Goal: Transaction & Acquisition: Purchase product/service

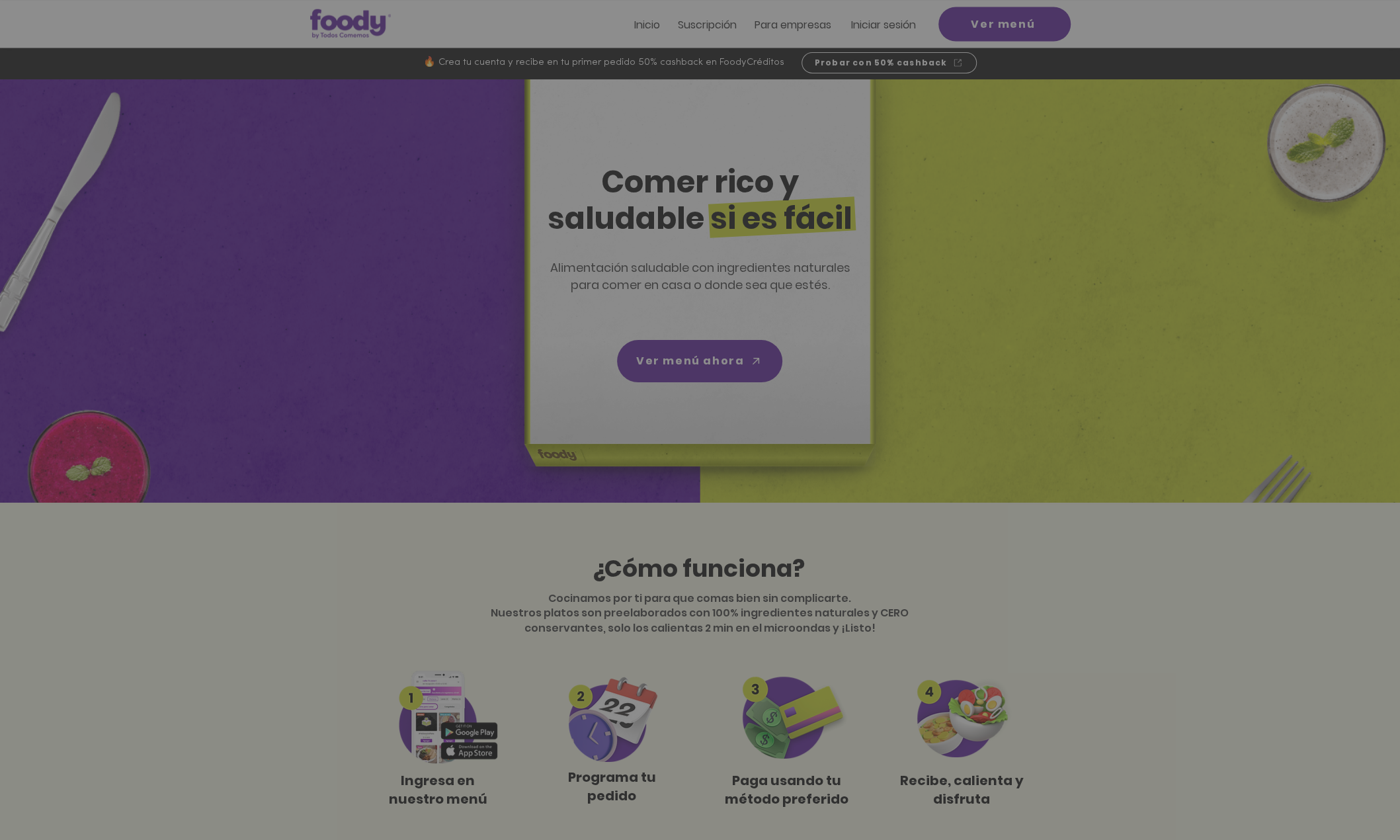
click at [826, 307] on icon "Volver al sitio" at bounding box center [823, 307] width 11 height 11
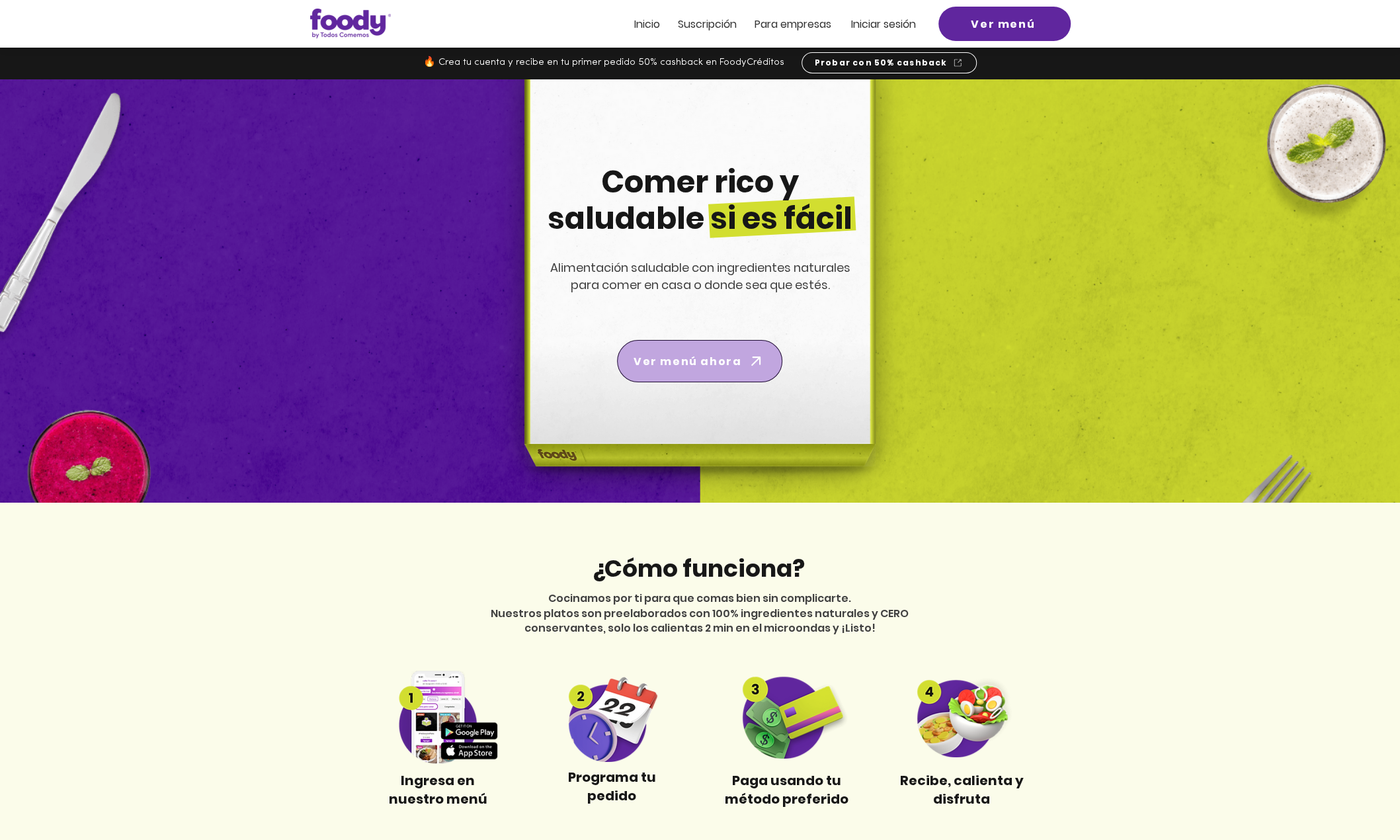
click at [707, 357] on span "Ver menú ahora" at bounding box center [688, 361] width 108 height 16
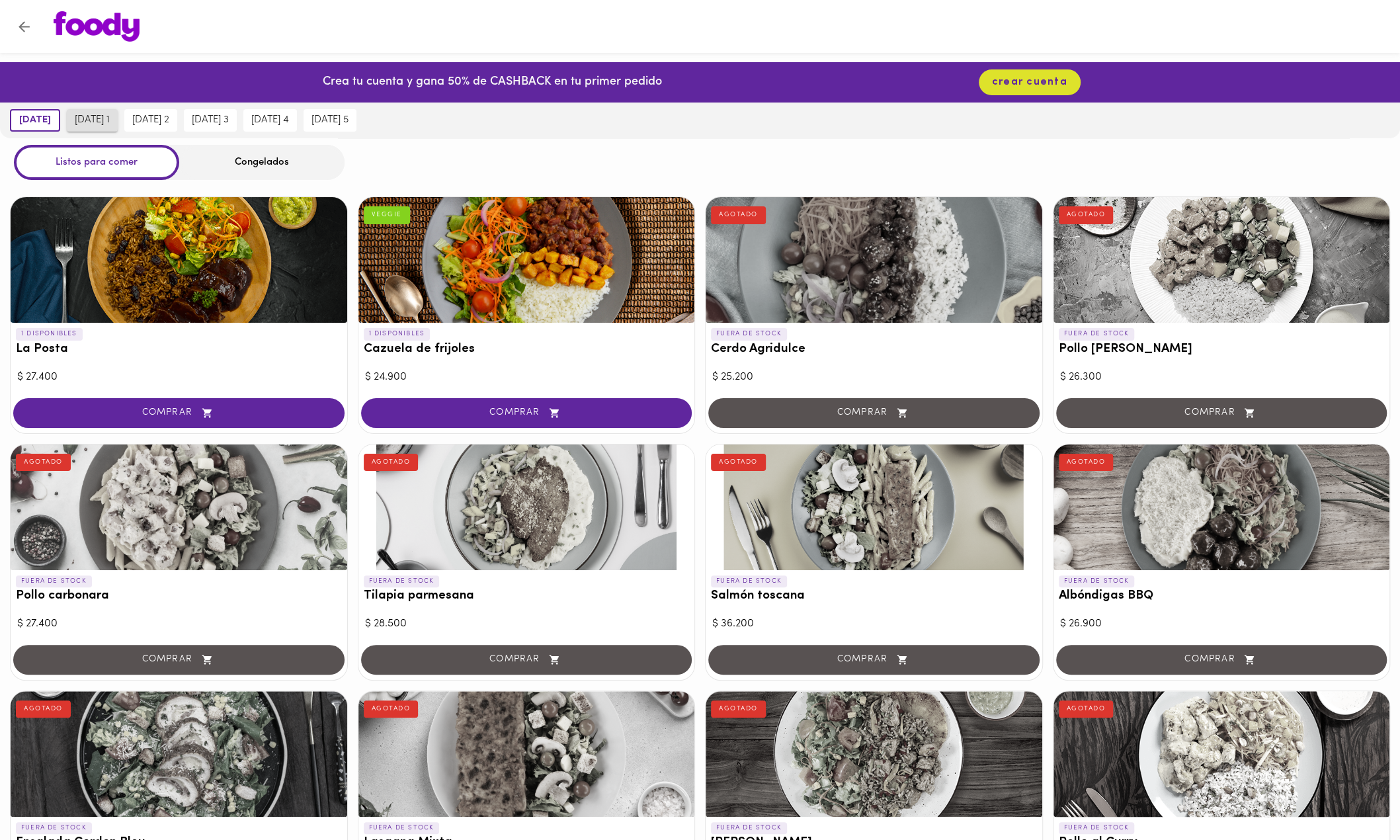
click at [90, 123] on span "lunes 1" at bounding box center [92, 120] width 35 height 12
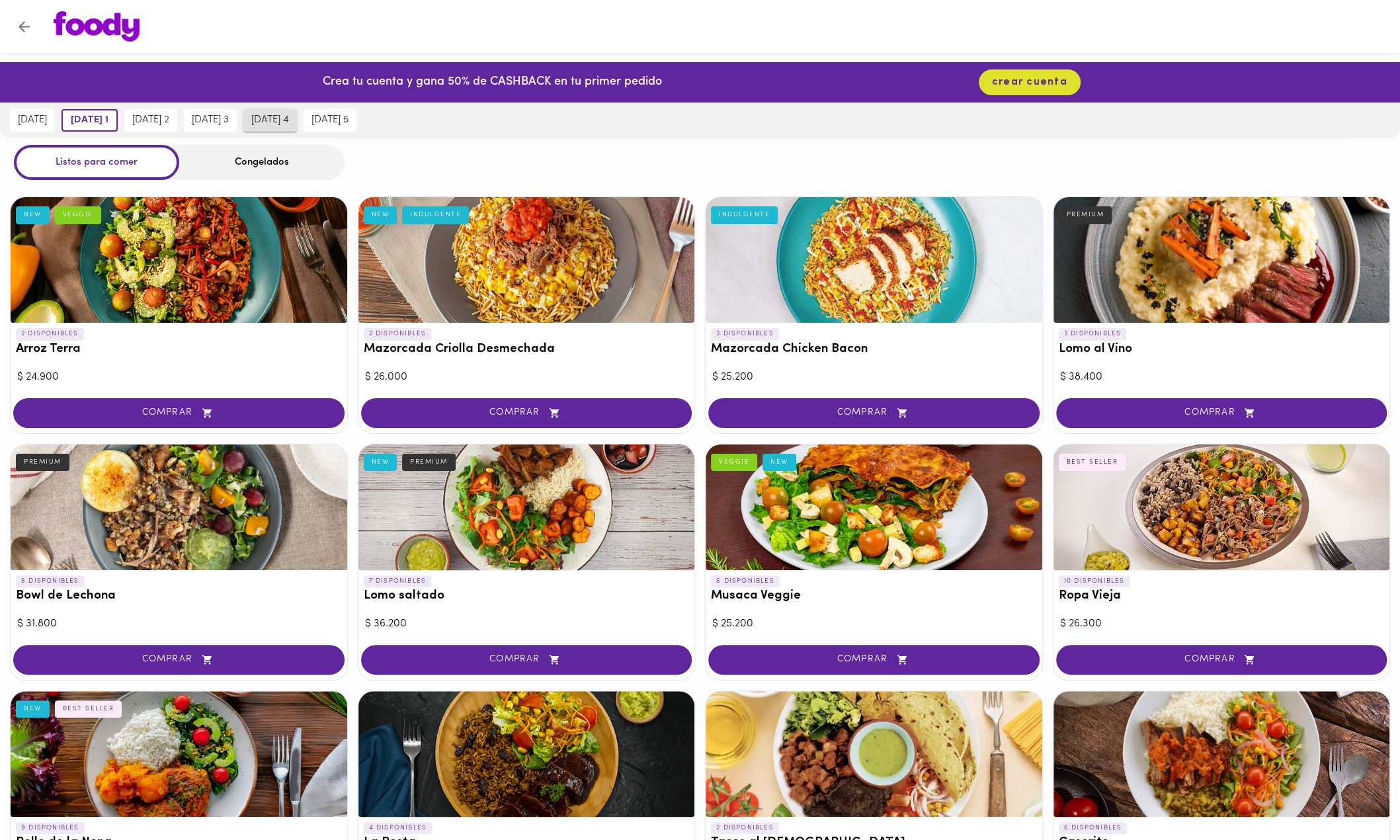
click at [287, 123] on span "jueves 4" at bounding box center [270, 120] width 38 height 12
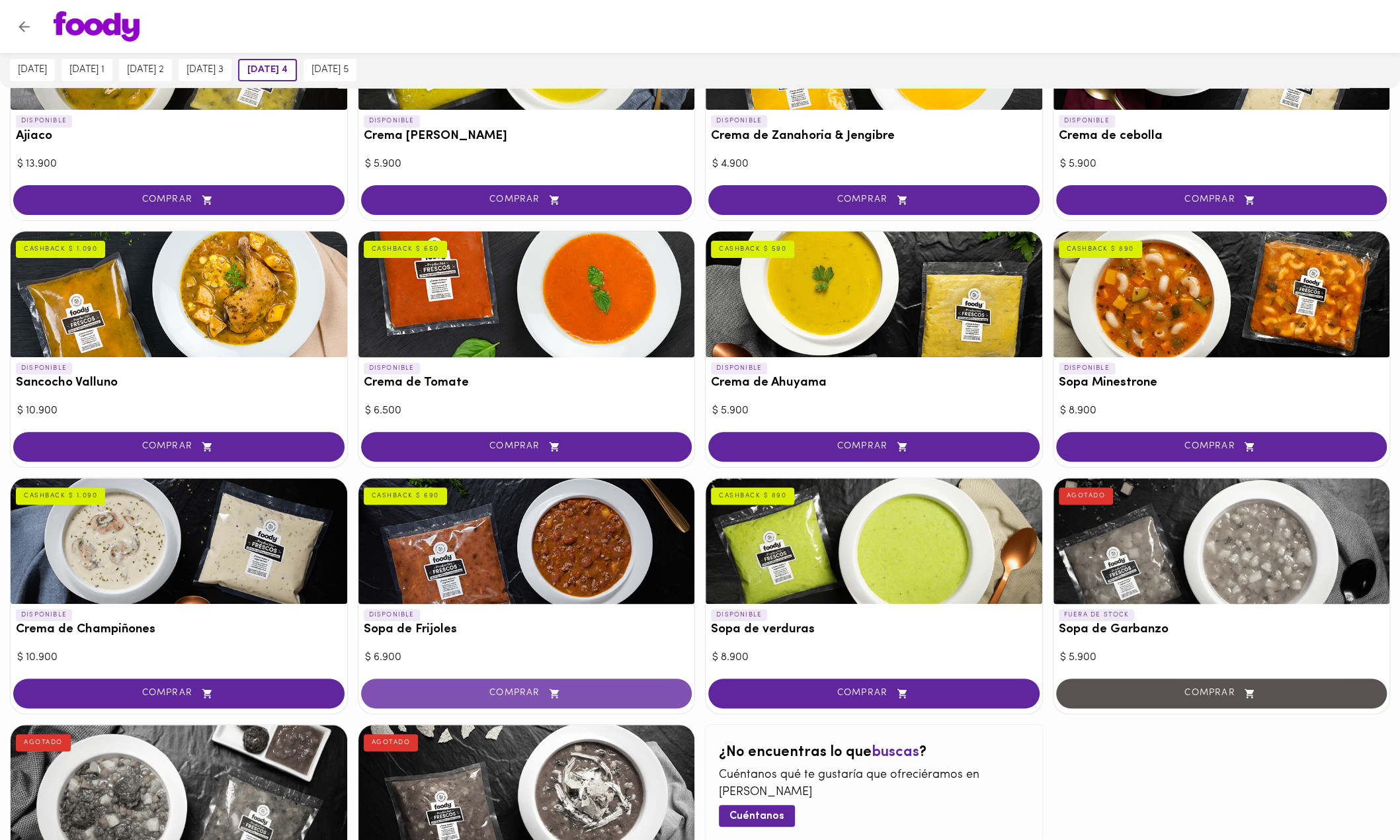
scroll to position [397, 0]
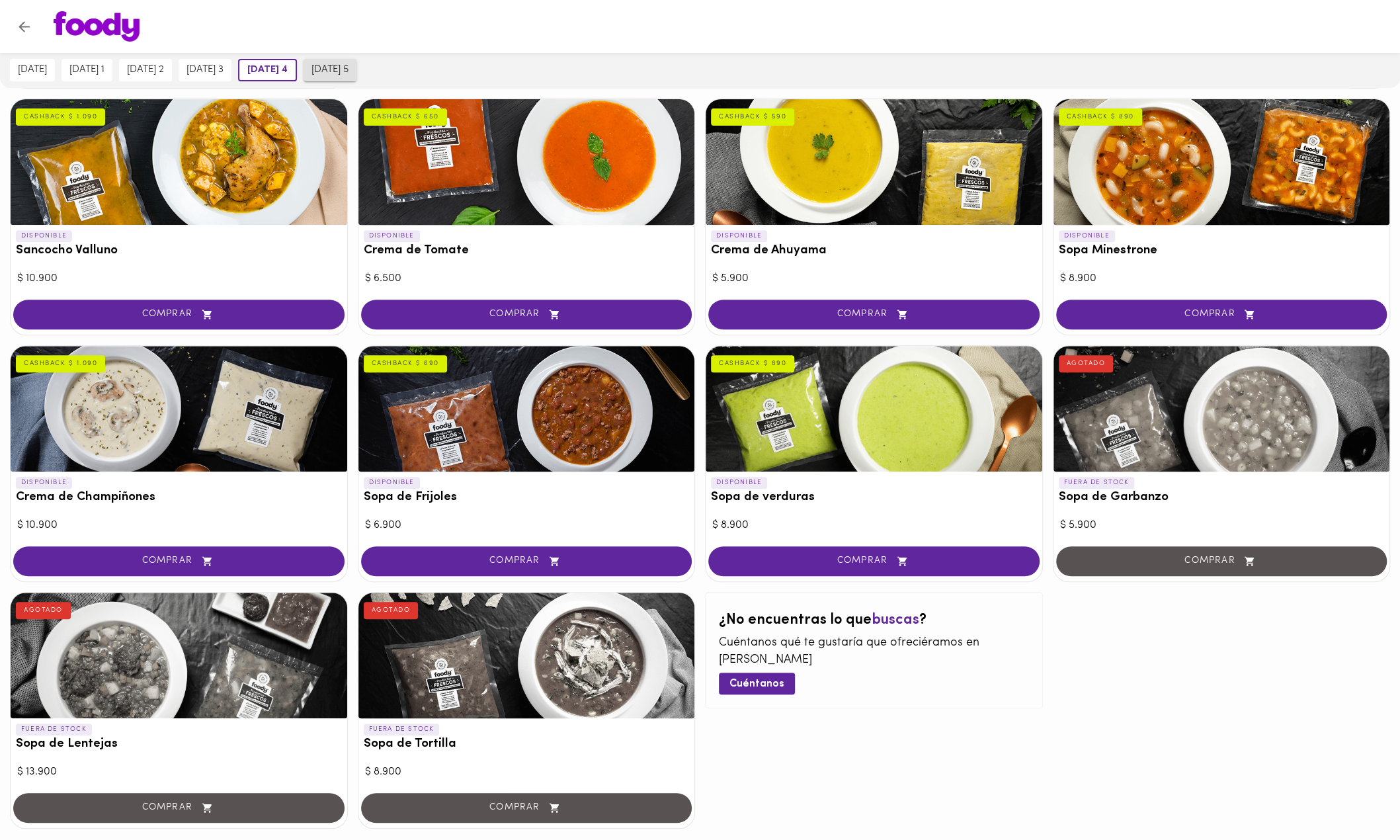
click at [349, 69] on span "viernes 5" at bounding box center [329, 70] width 37 height 12
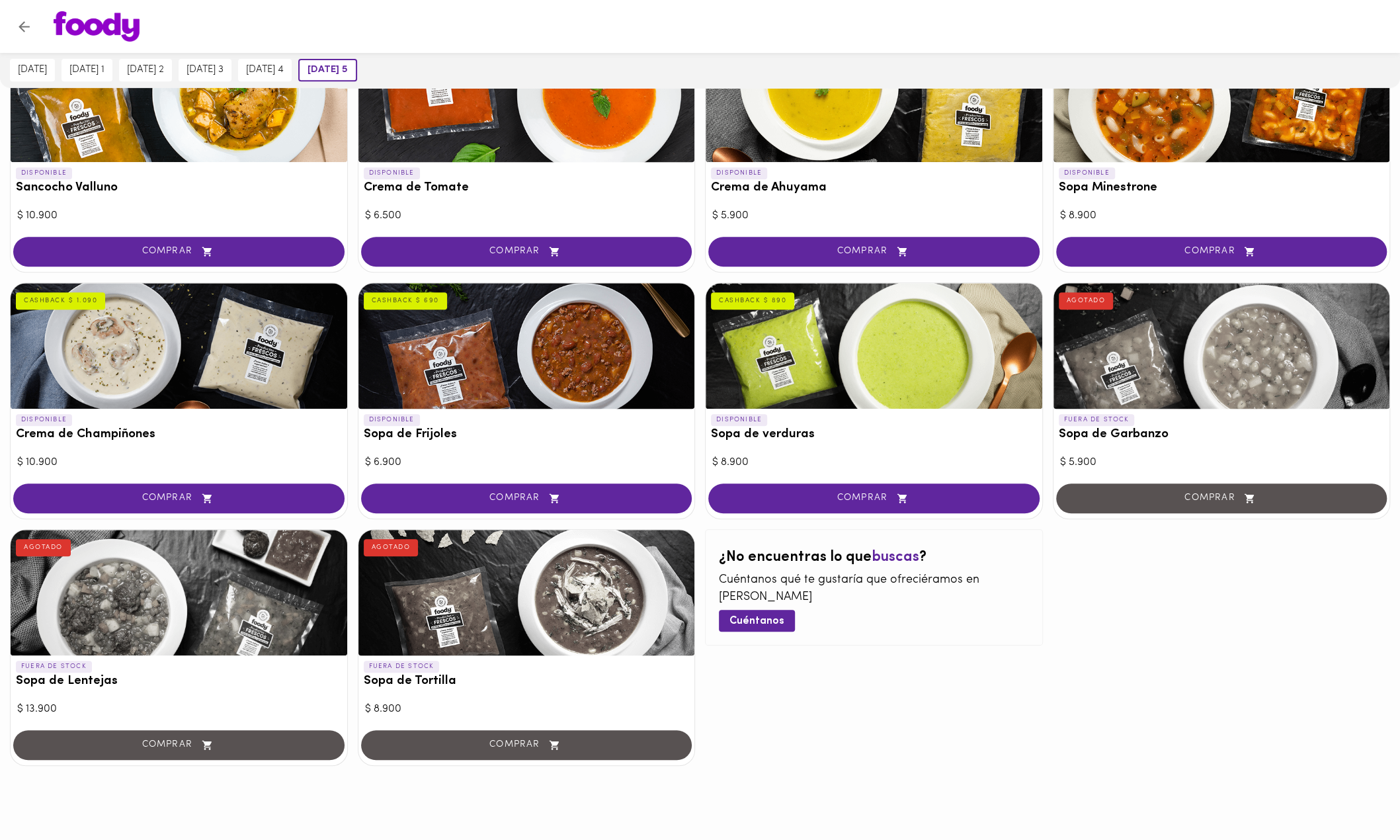
scroll to position [0, 0]
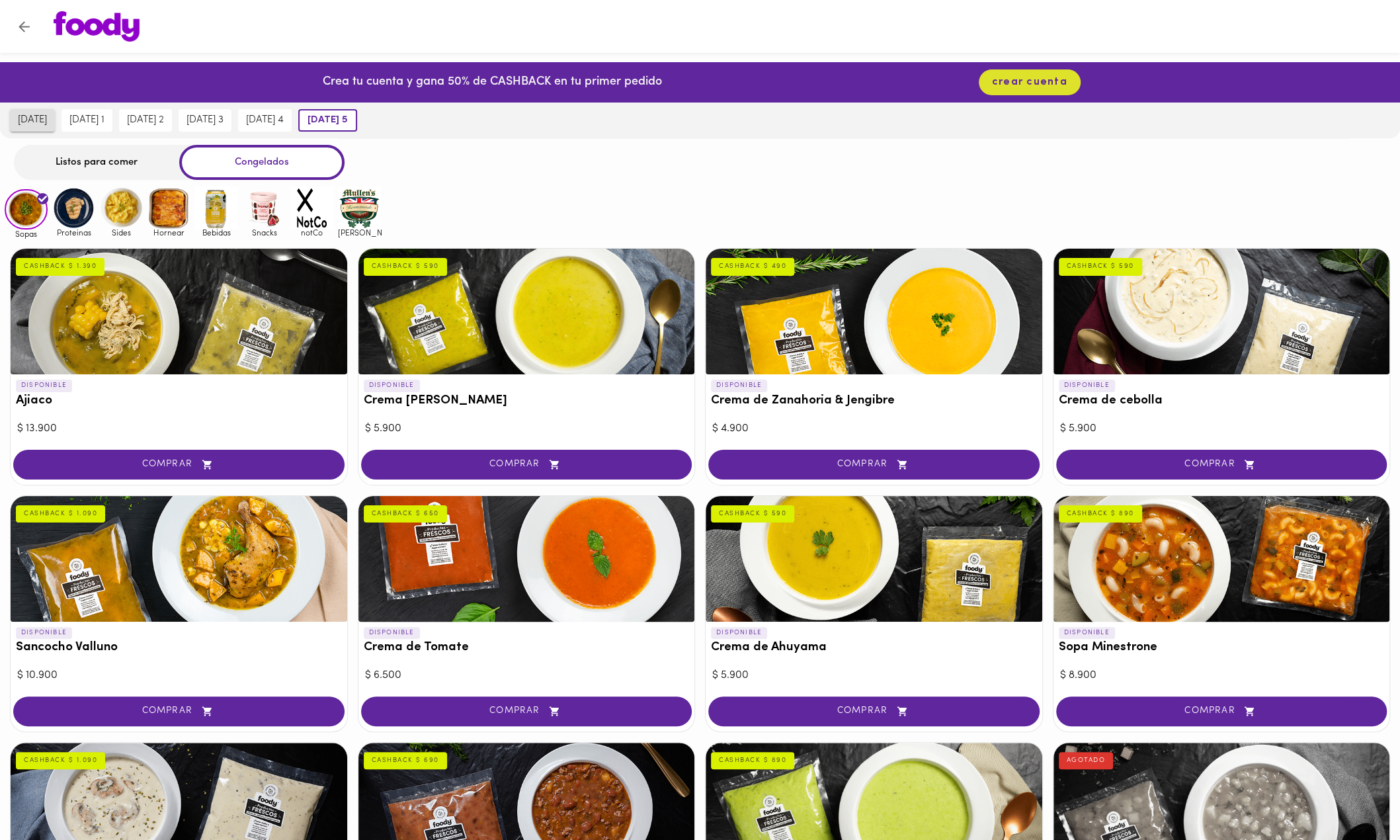
click at [41, 122] on span "mañana" at bounding box center [33, 120] width 29 height 12
click at [44, 118] on span "mañana" at bounding box center [35, 120] width 32 height 12
click at [63, 169] on div "Listos para comer" at bounding box center [96, 162] width 166 height 35
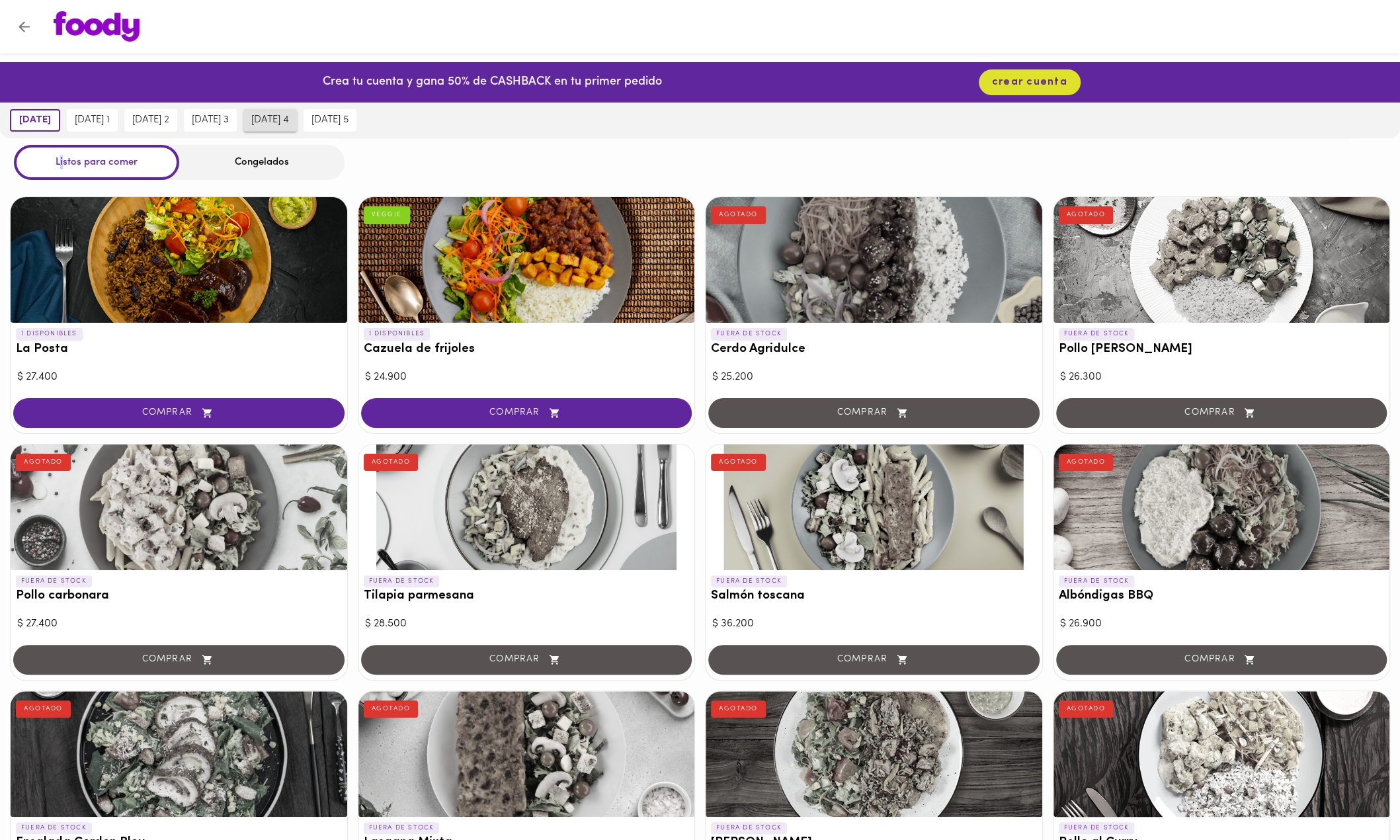
click at [289, 118] on span "jueves 4" at bounding box center [270, 120] width 38 height 12
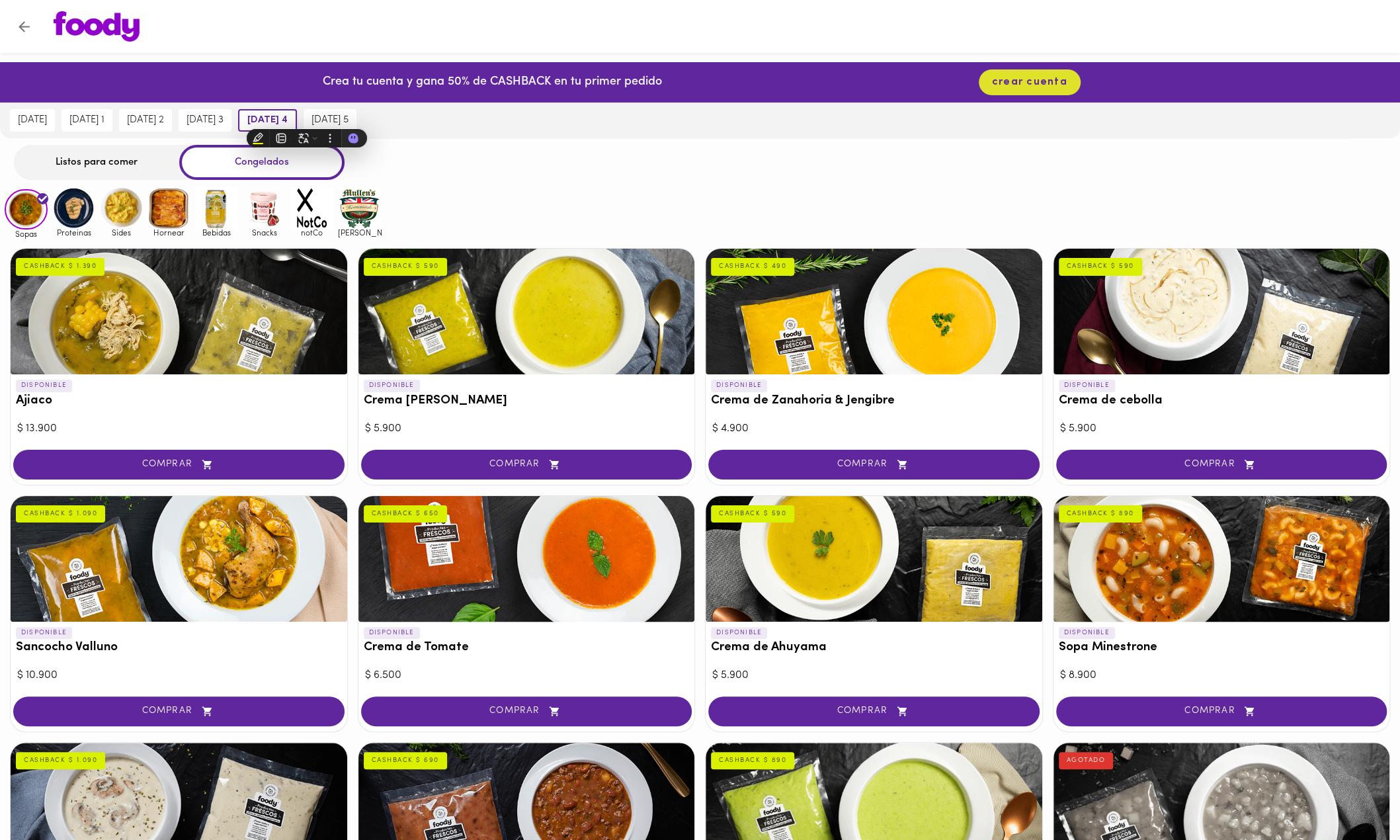
click at [106, 154] on div "Listos para comer" at bounding box center [96, 162] width 166 height 35
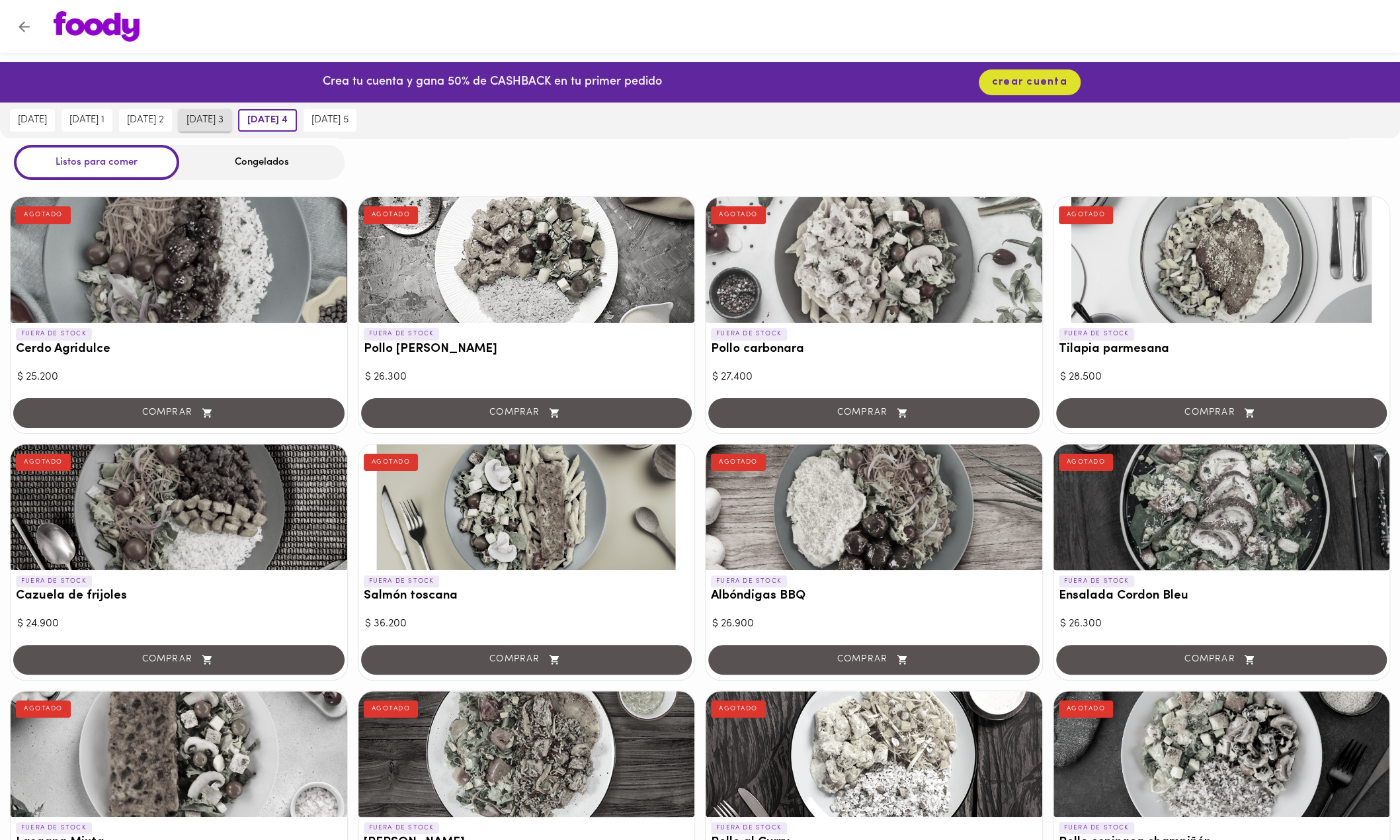
click at [216, 120] on span "miércoles 3" at bounding box center [205, 120] width 37 height 12
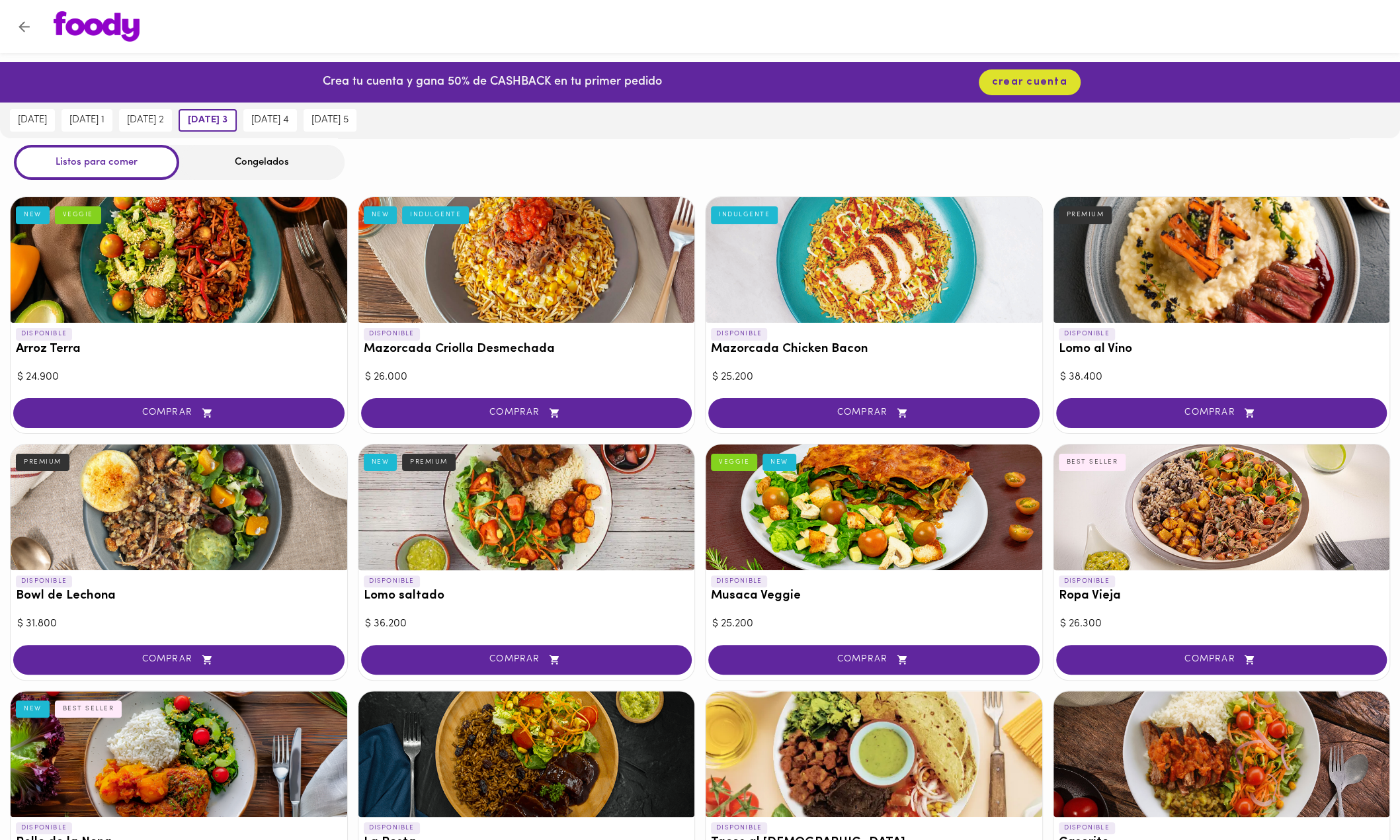
click at [27, 19] on icon "Volver" at bounding box center [24, 27] width 16 height 16
click at [87, 31] on img at bounding box center [97, 26] width 86 height 30
